Goal: Information Seeking & Learning: Check status

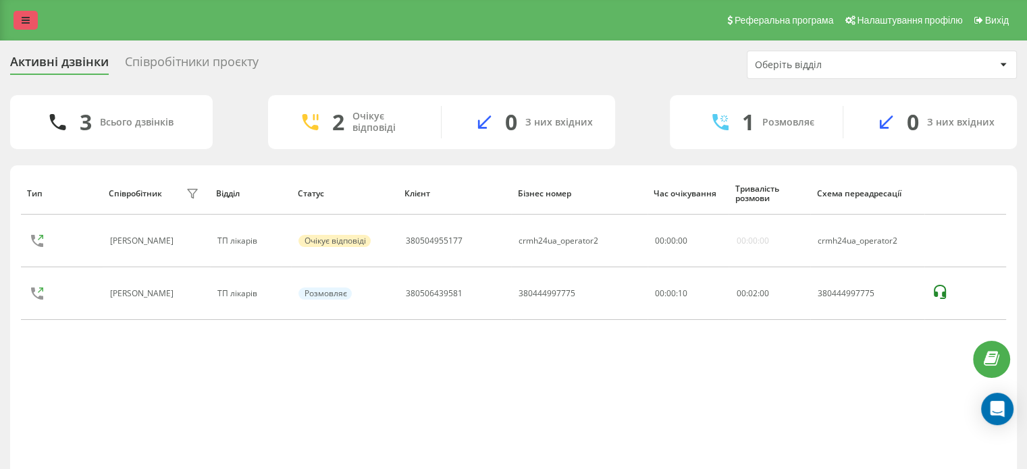
click at [32, 17] on link at bounding box center [26, 20] width 24 height 19
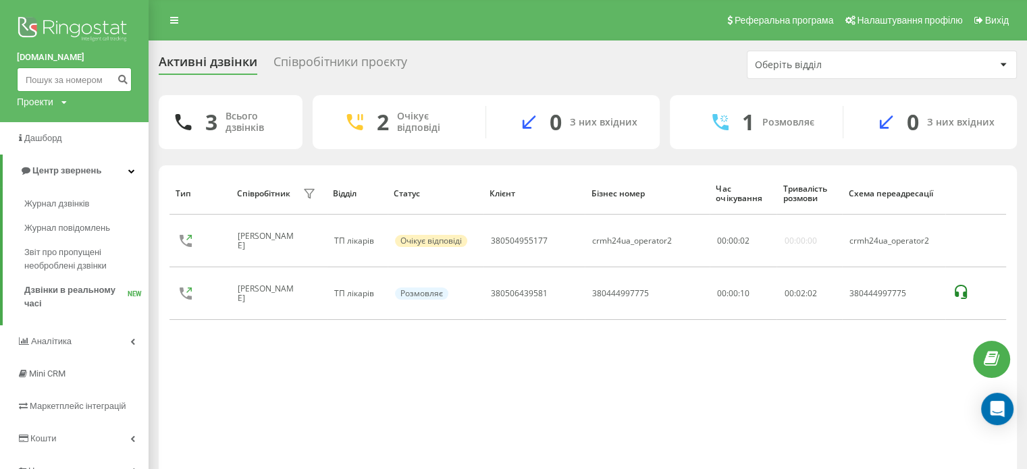
click at [57, 80] on input at bounding box center [74, 80] width 115 height 24
paste input "380508739800"
type input "380508739800"
click at [123, 78] on icon "submit" at bounding box center [122, 78] width 11 height 8
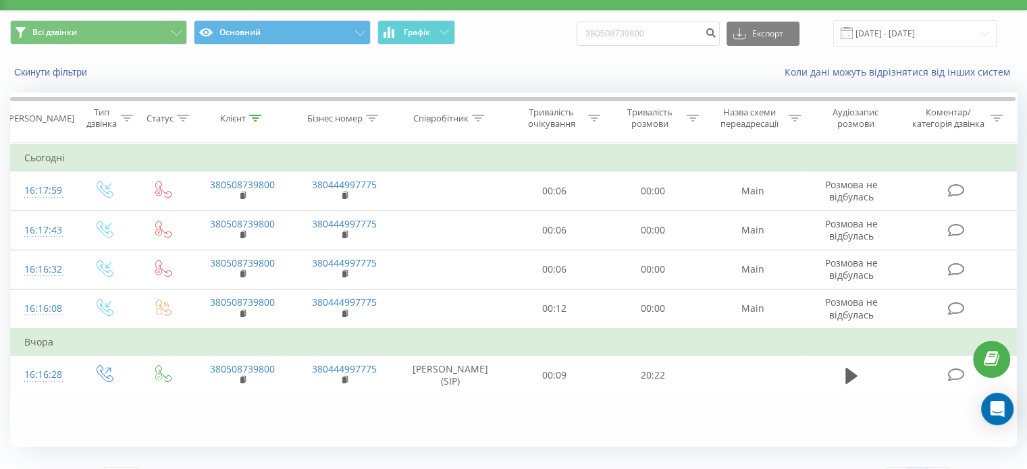
scroll to position [58, 0]
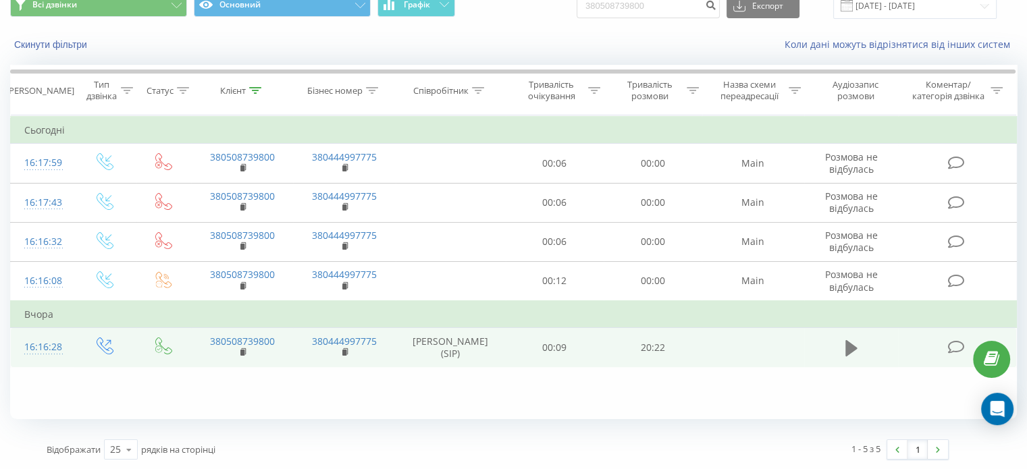
click at [850, 346] on icon at bounding box center [852, 348] width 12 height 16
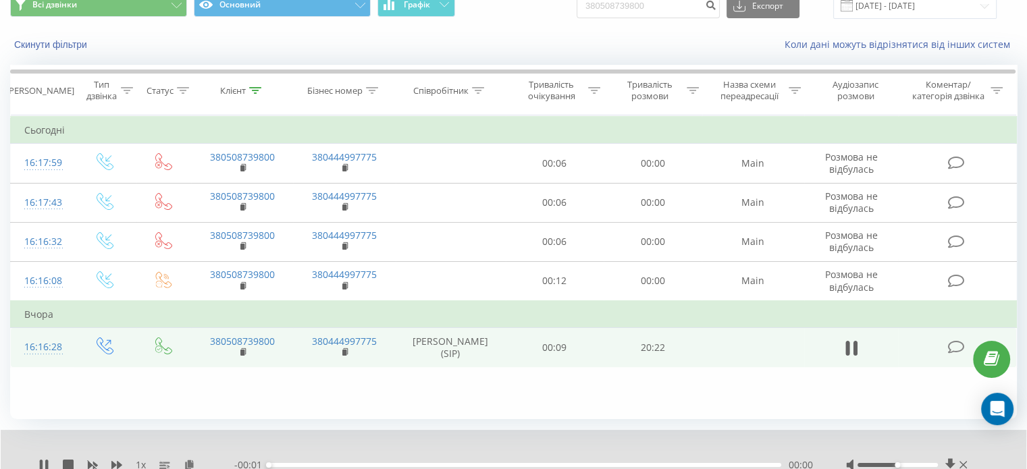
click at [365, 465] on div "00:00" at bounding box center [525, 465] width 513 height 4
click at [520, 465] on div "00:00" at bounding box center [525, 465] width 513 height 4
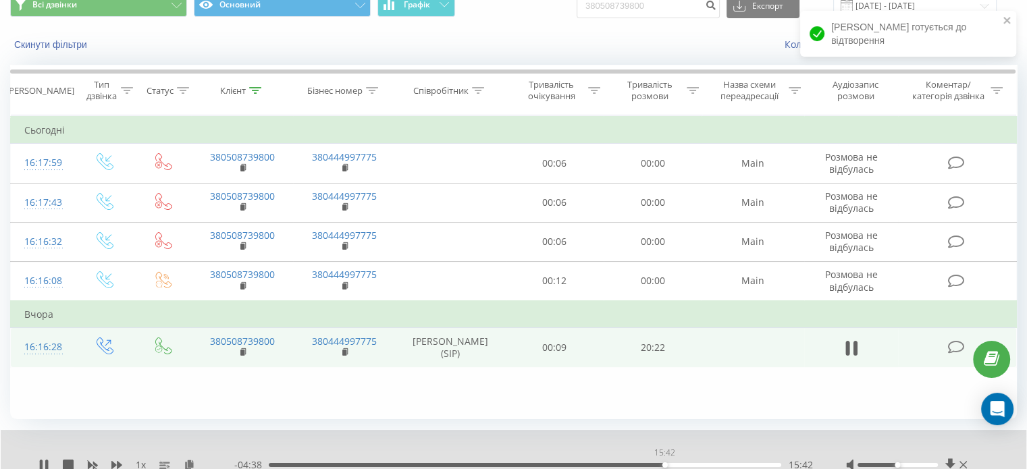
click at [665, 466] on div "15:42" at bounding box center [525, 465] width 513 height 4
click at [745, 465] on div "15:42" at bounding box center [525, 465] width 513 height 4
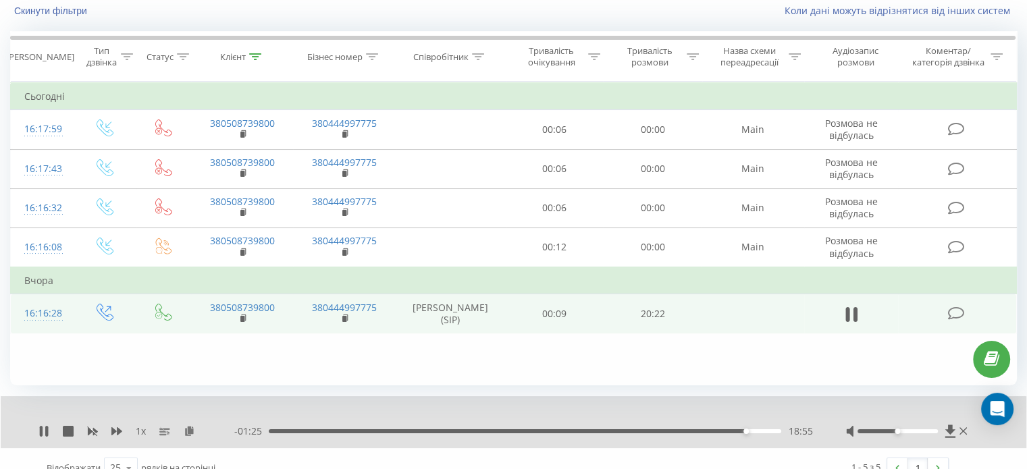
scroll to position [110, 0]
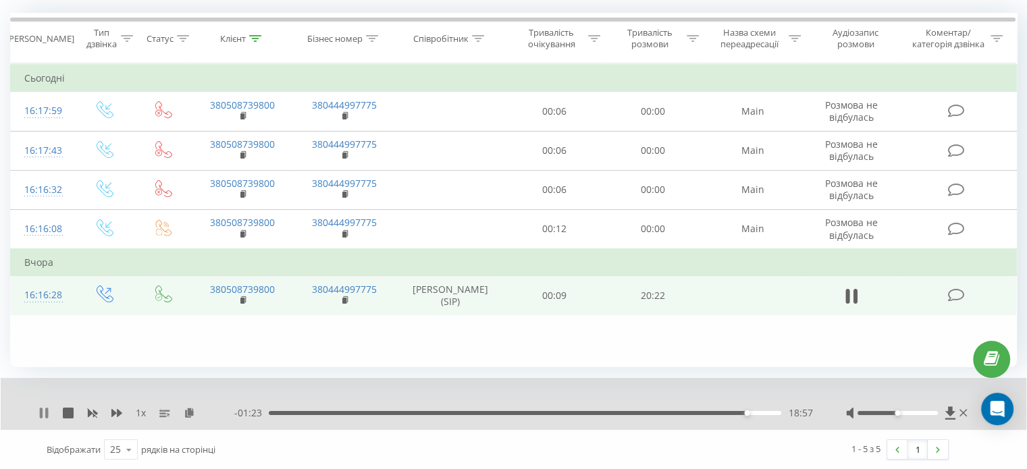
click at [42, 410] on icon at bounding box center [41, 413] width 3 height 11
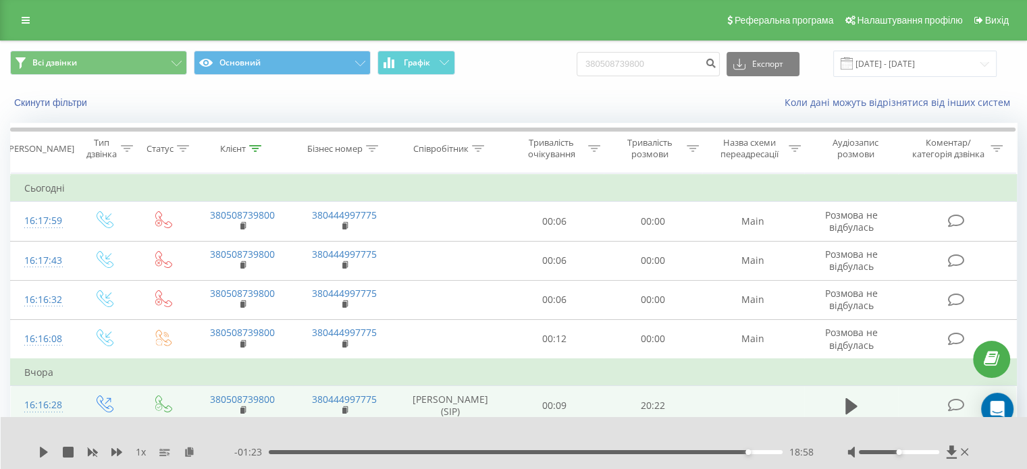
scroll to position [0, 0]
click at [24, 12] on link at bounding box center [26, 20] width 24 height 19
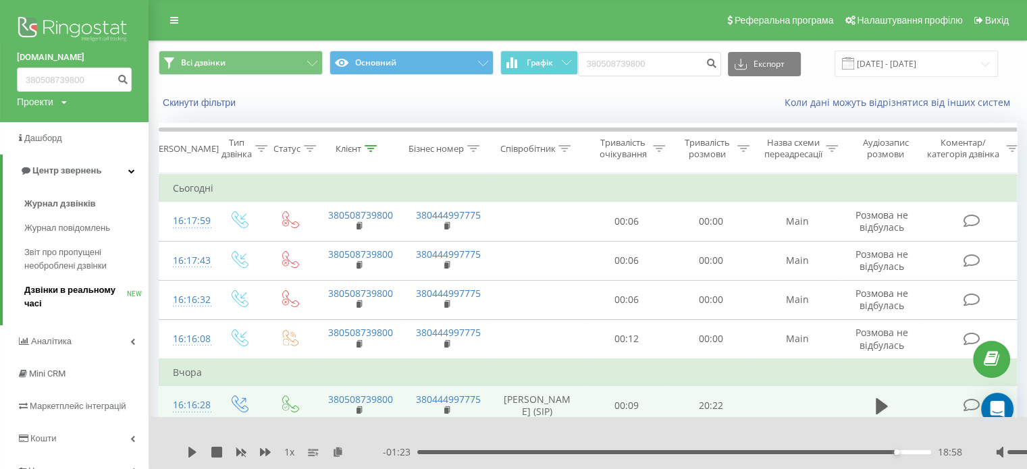
click at [63, 292] on span "Дзвінки в реальному часі" at bounding box center [75, 297] width 103 height 27
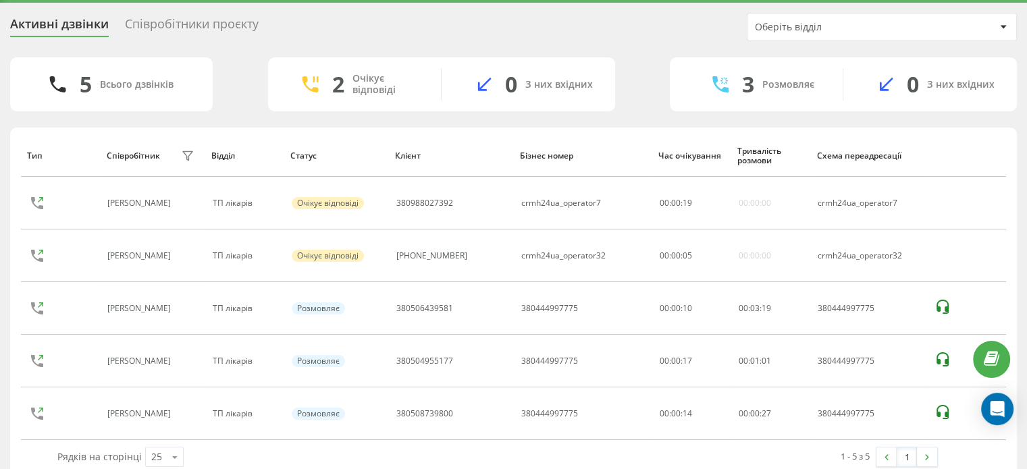
scroll to position [58, 0]
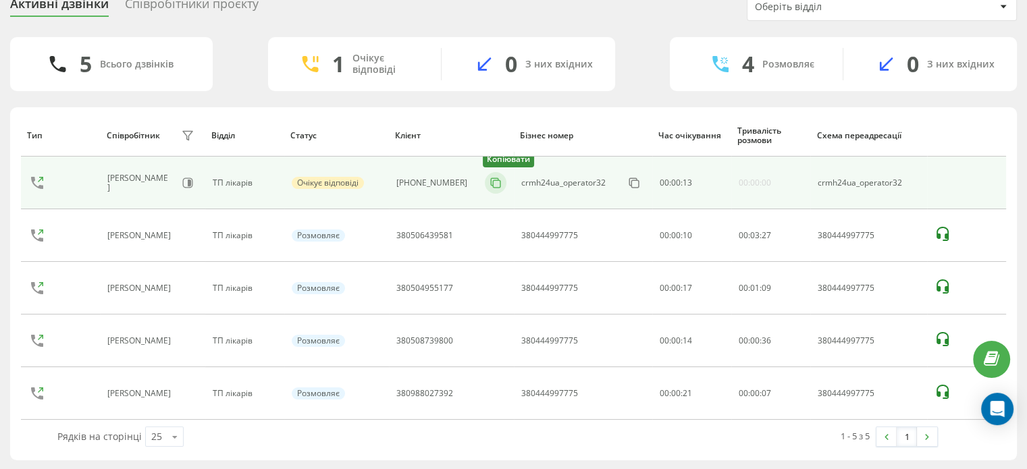
click at [491, 183] on icon at bounding box center [494, 181] width 7 height 7
